Goal: Task Accomplishment & Management: Complete application form

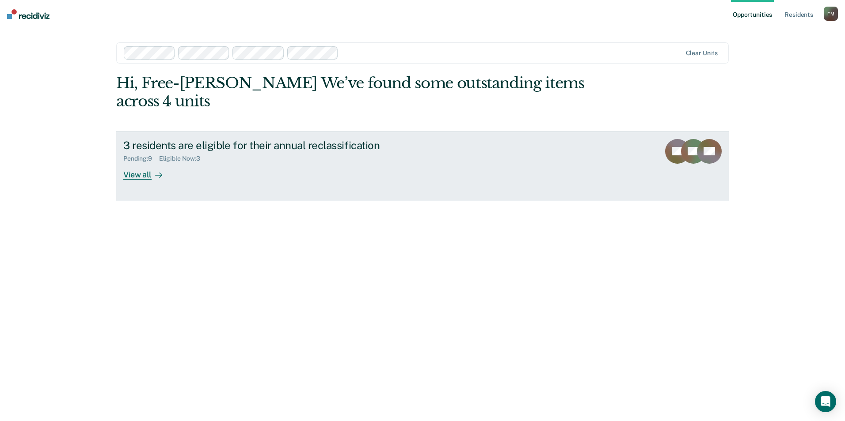
click at [136, 163] on div "View all" at bounding box center [147, 171] width 49 height 17
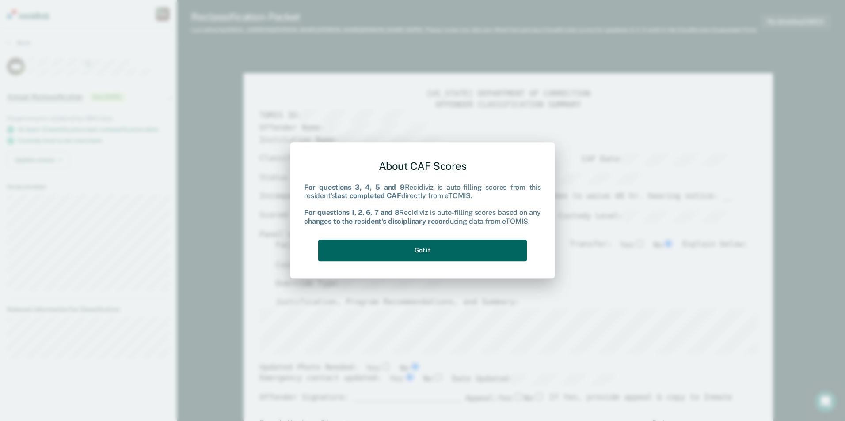
click at [416, 246] on button "Got it" at bounding box center [422, 251] width 208 height 22
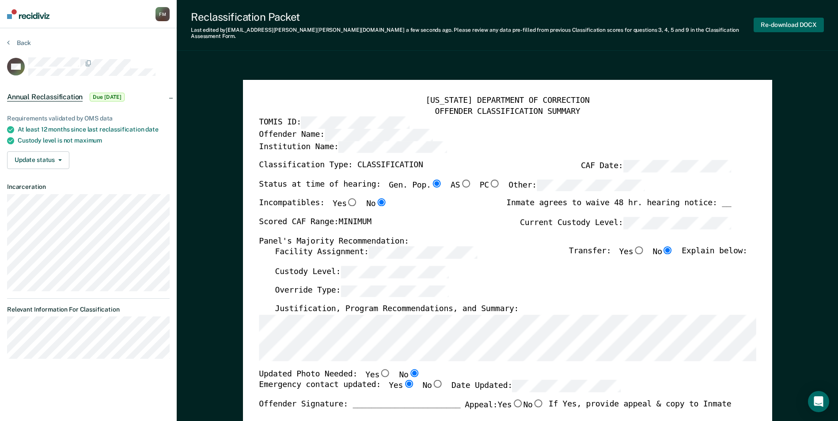
click at [794, 22] on button "Re-download DOCX" at bounding box center [789, 25] width 70 height 15
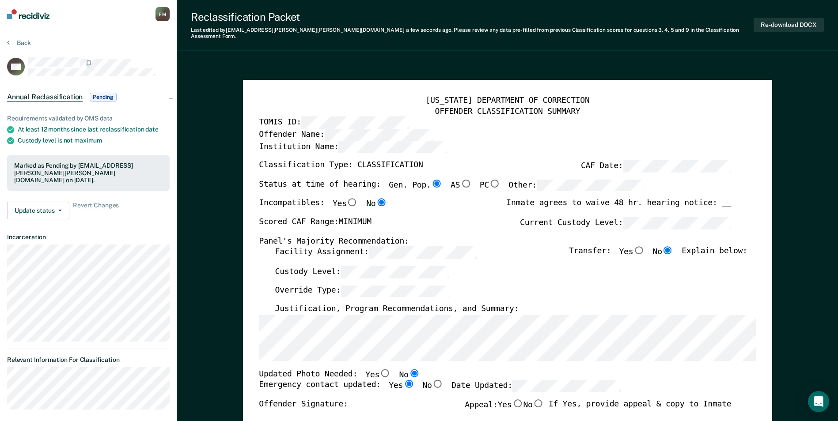
click at [534, 254] on div "Facility Assignment: Transfer: Yes No Explain below:" at bounding box center [511, 255] width 472 height 19
click at [24, 45] on button "Back" at bounding box center [19, 43] width 24 height 8
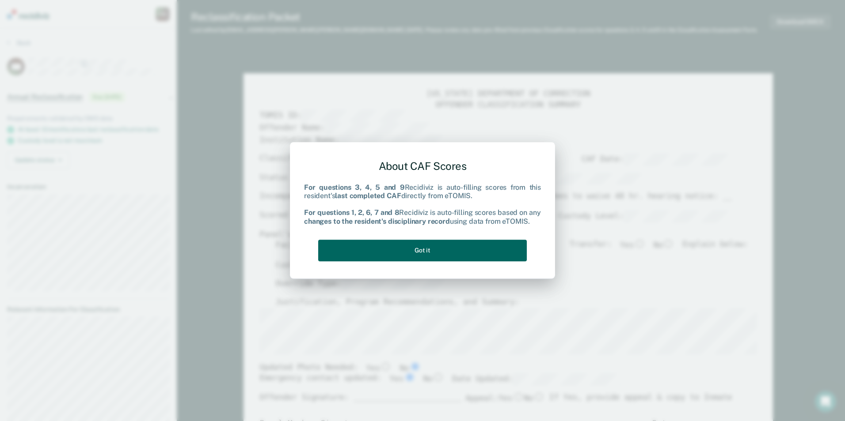
click at [433, 251] on button "Got it" at bounding box center [422, 251] width 208 height 22
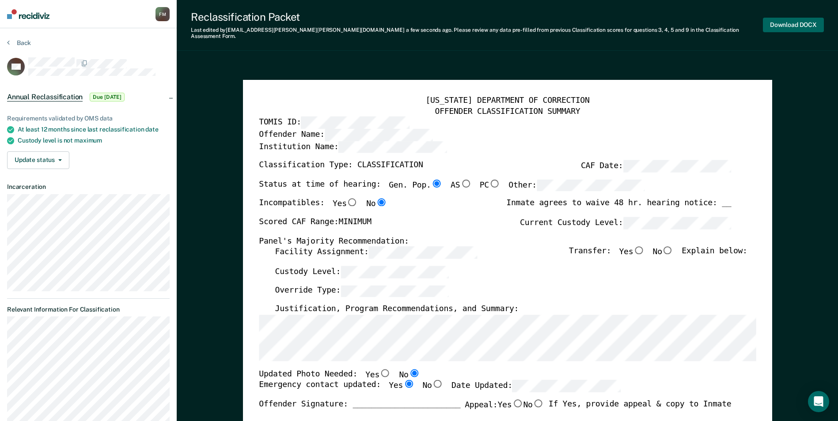
click at [786, 19] on button "Download DOCX" at bounding box center [793, 25] width 61 height 15
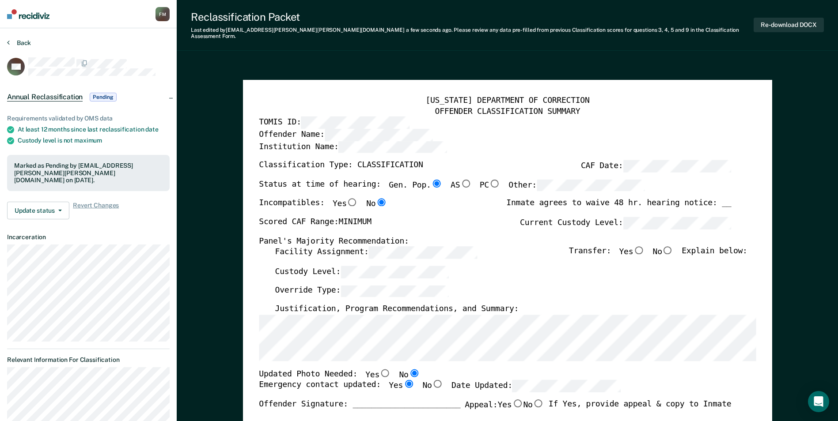
click at [26, 45] on button "Back" at bounding box center [19, 43] width 24 height 8
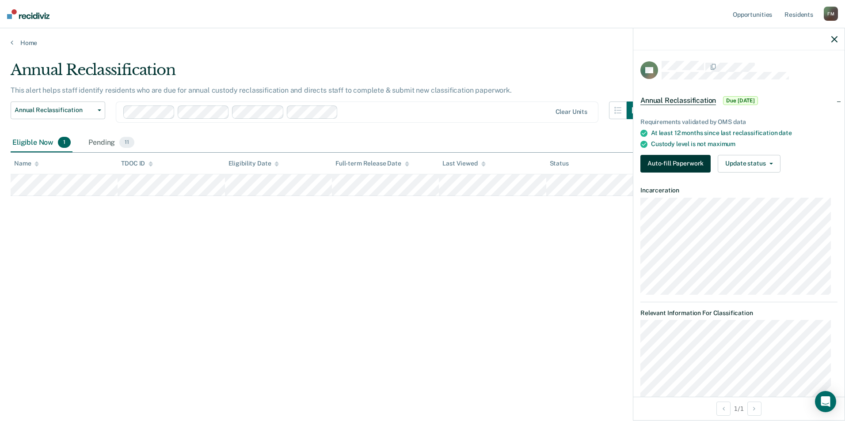
click at [666, 162] on button "Auto-fill Paperwork" at bounding box center [675, 164] width 70 height 18
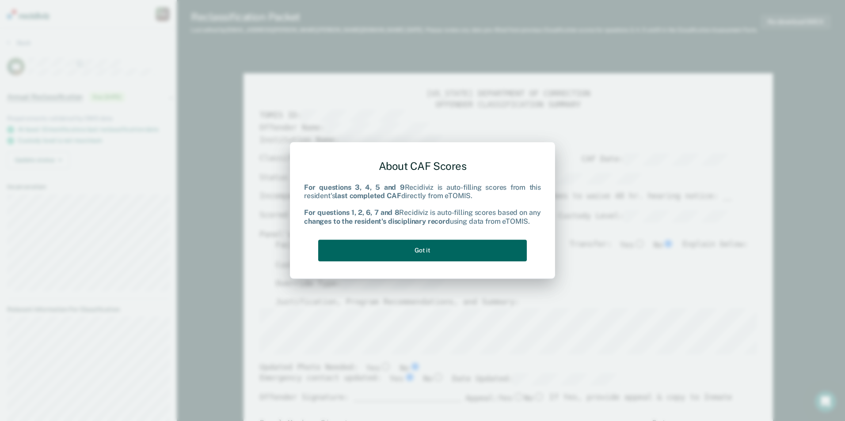
click at [464, 246] on button "Got it" at bounding box center [422, 251] width 208 height 22
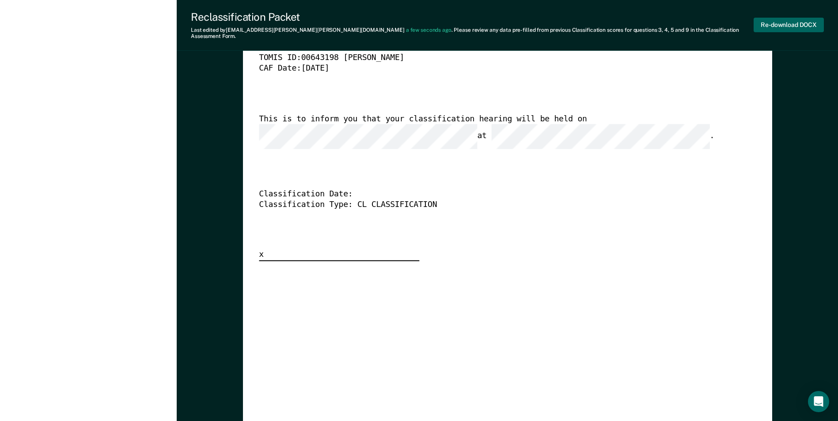
click at [774, 23] on button "Re-download DOCX" at bounding box center [789, 25] width 70 height 15
type textarea "x"
drag, startPoint x: 540, startPoint y: 250, endPoint x: 535, endPoint y: 246, distance: 6.9
click at [540, 250] on div "[US_STATE] DEPARTMENT OF CORRECTION CLASSIFICATION HEARING NOTICE TOMIS ID: 006…" at bounding box center [507, 320] width 497 height 657
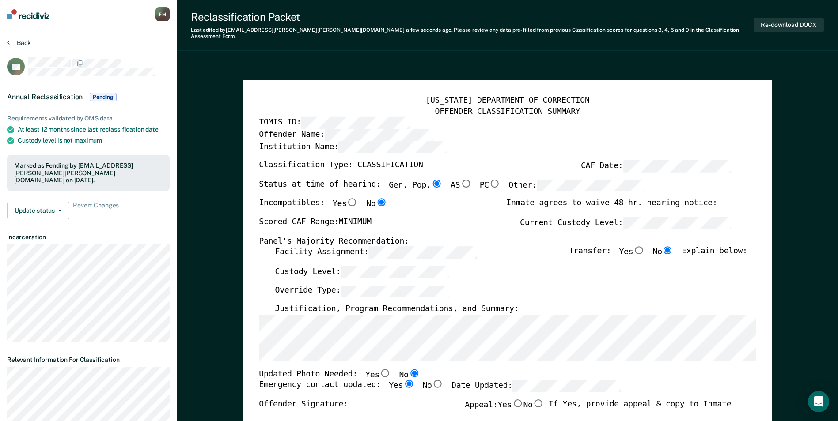
click at [22, 42] on button "Back" at bounding box center [19, 43] width 24 height 8
